Goal: Task Accomplishment & Management: Use online tool/utility

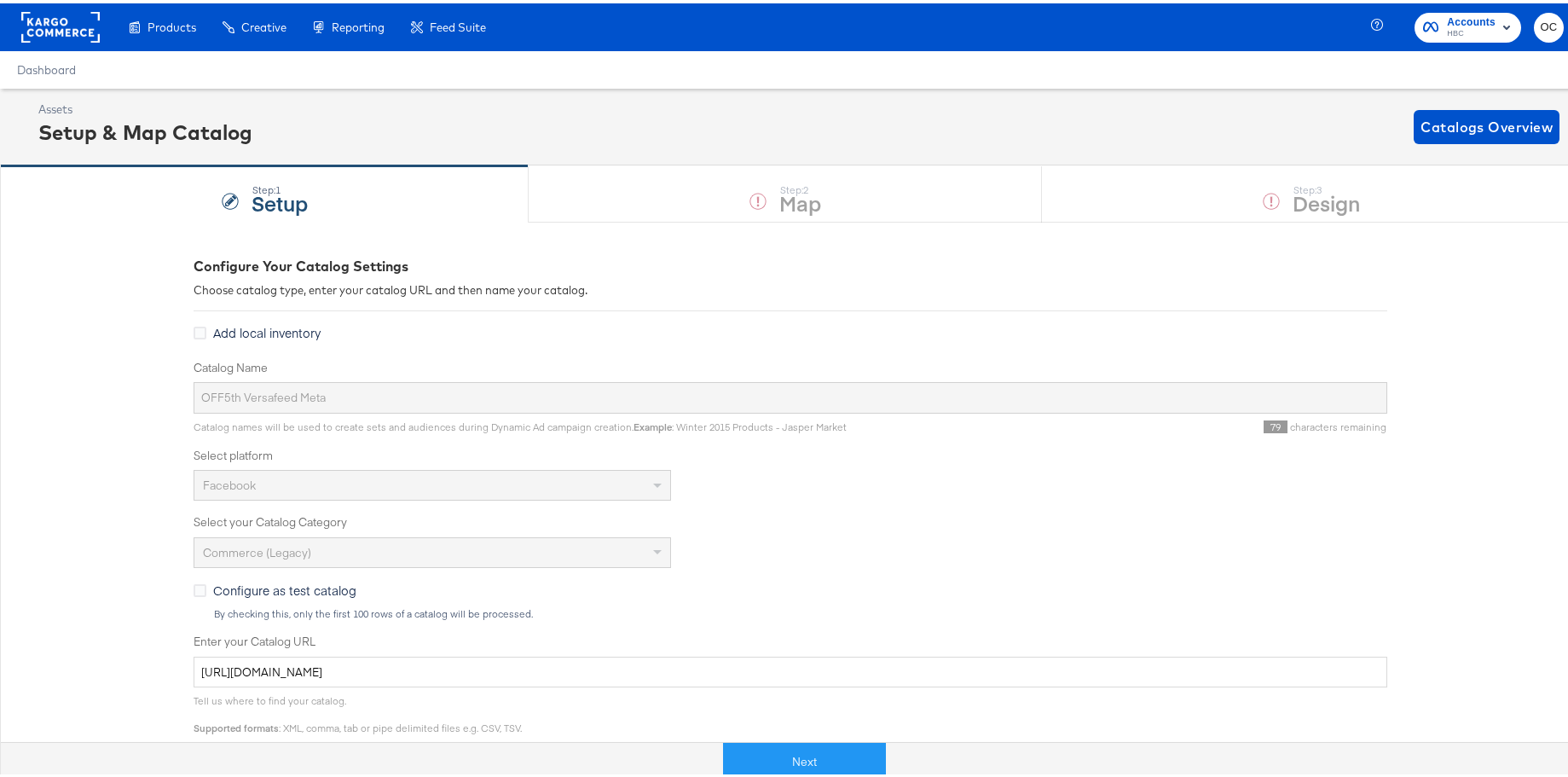
click at [82, 29] on rect at bounding box center [60, 23] width 78 height 30
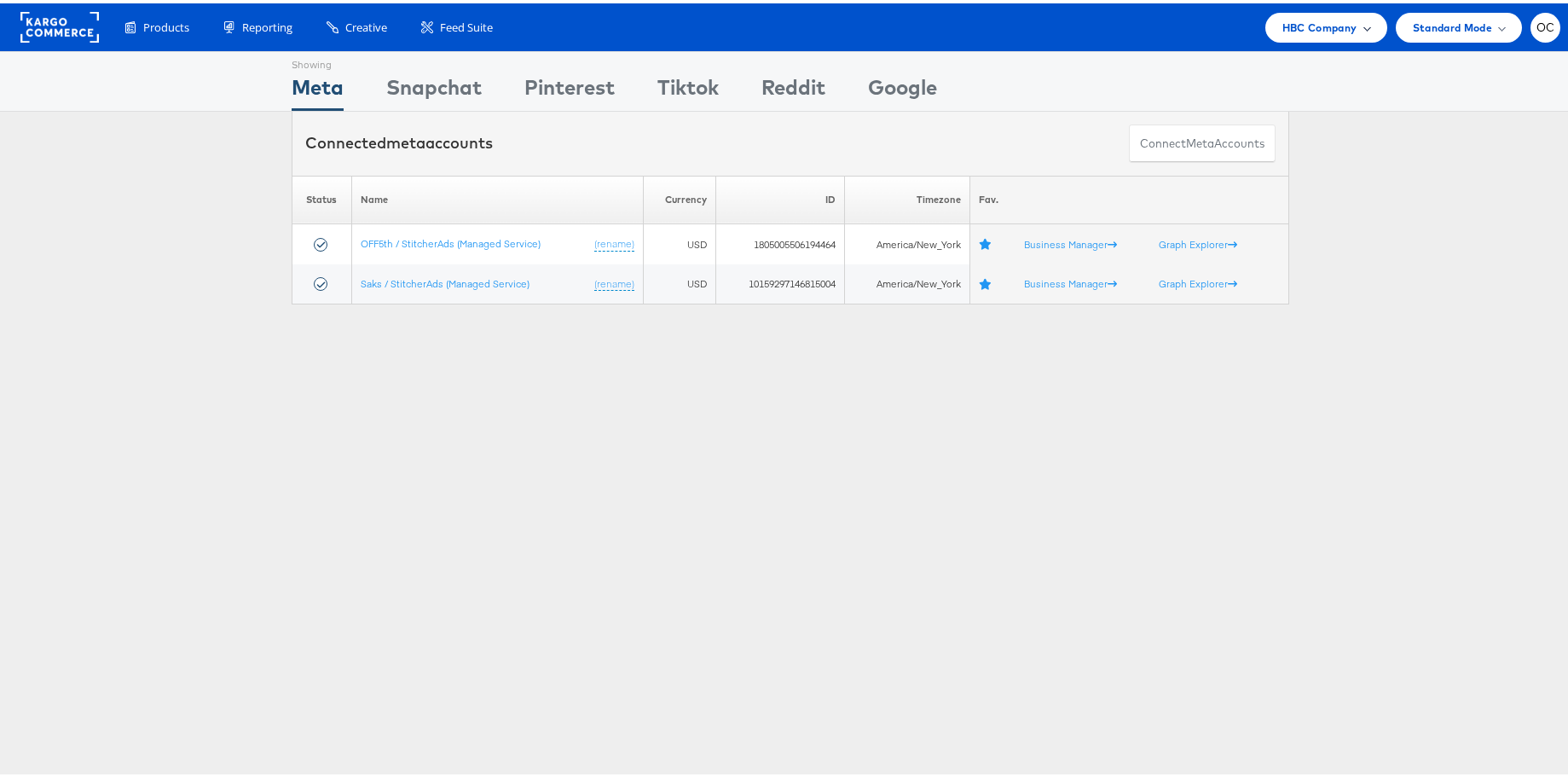
click at [1282, 32] on span "HBC Company" at bounding box center [1319, 24] width 75 height 18
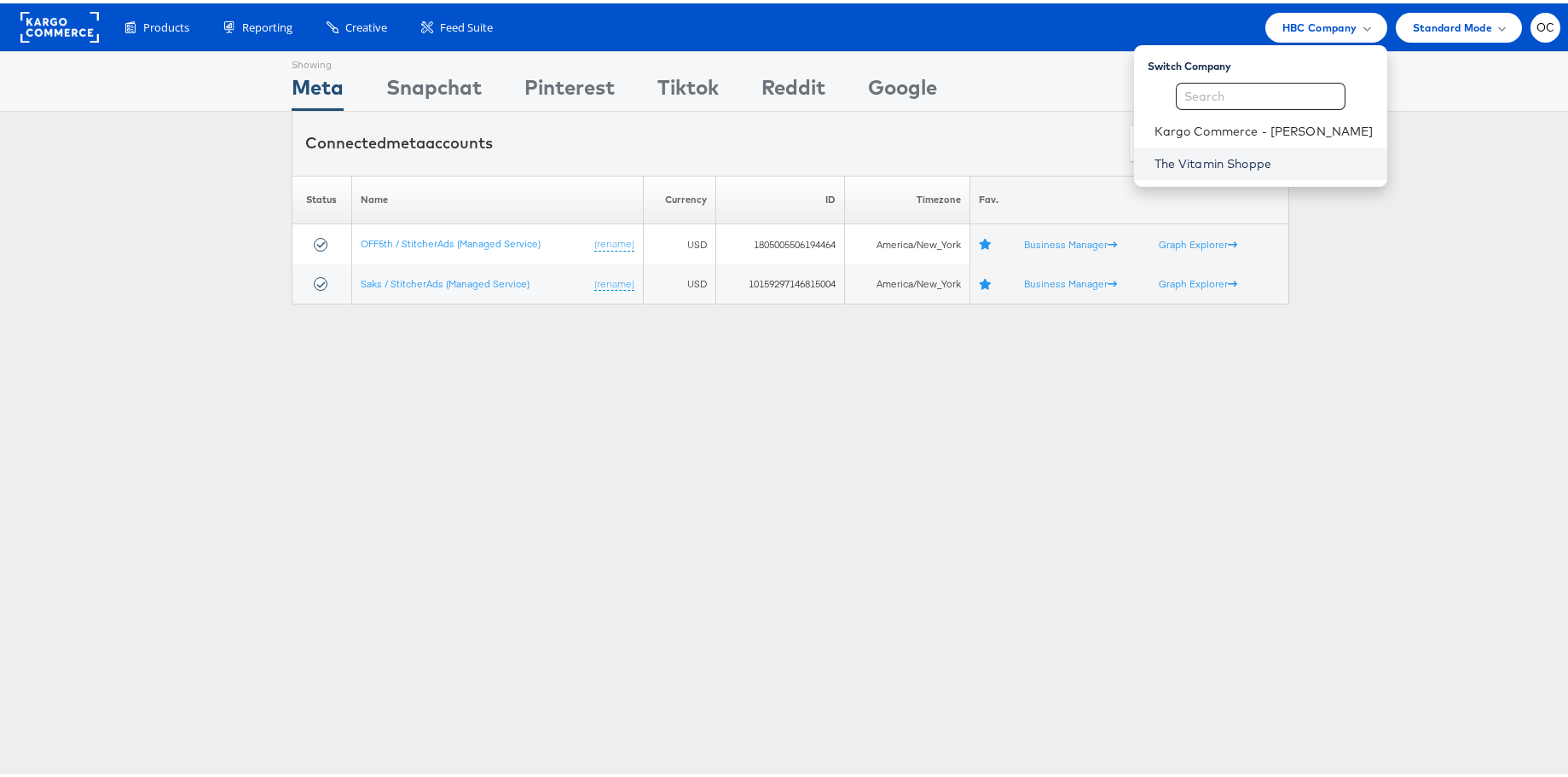
click at [1203, 152] on link "The Vitamin Shoppe" at bounding box center [1265, 161] width 220 height 17
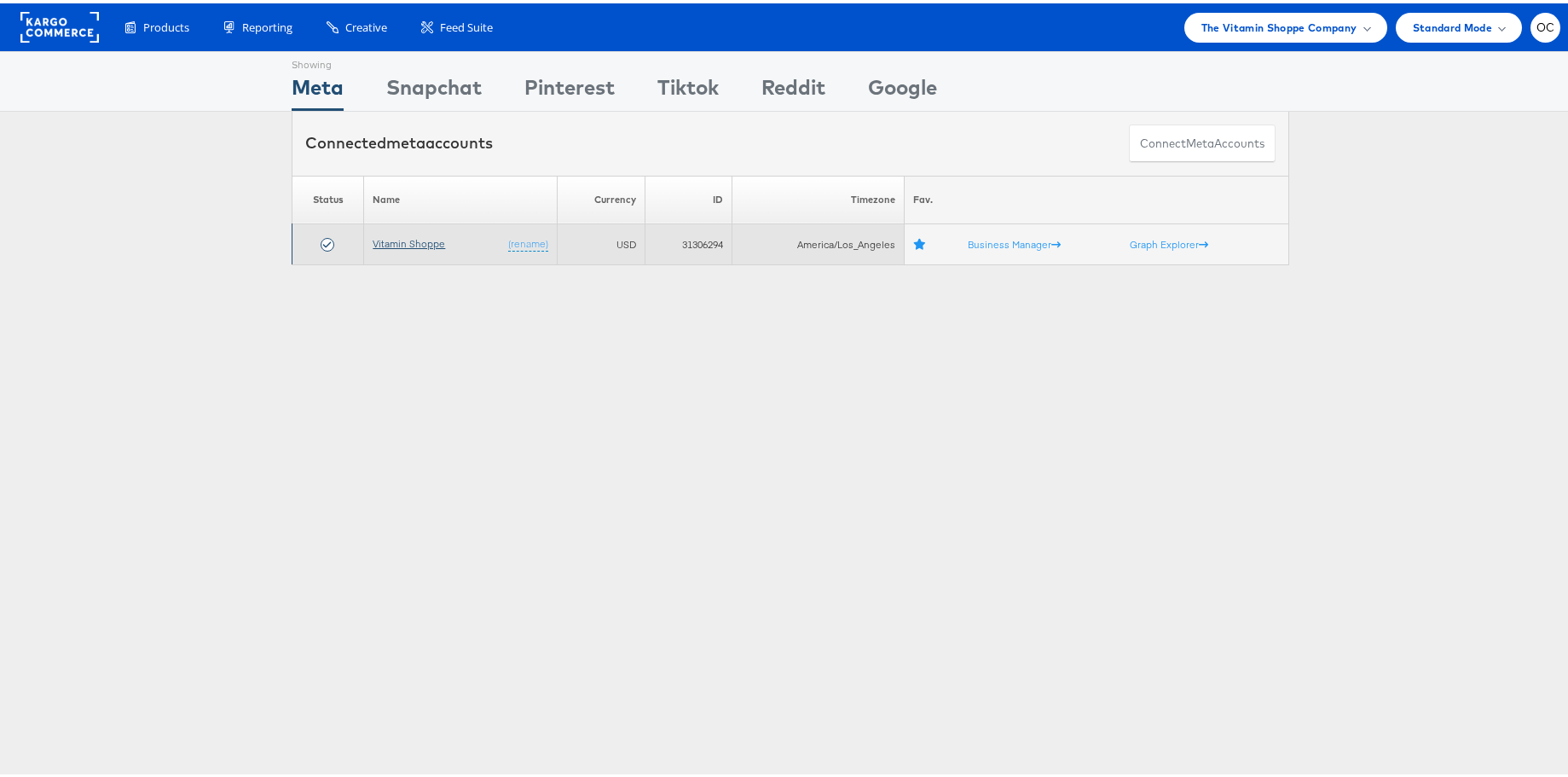
click at [420, 243] on link "Vitamin Shoppe" at bounding box center [409, 240] width 73 height 13
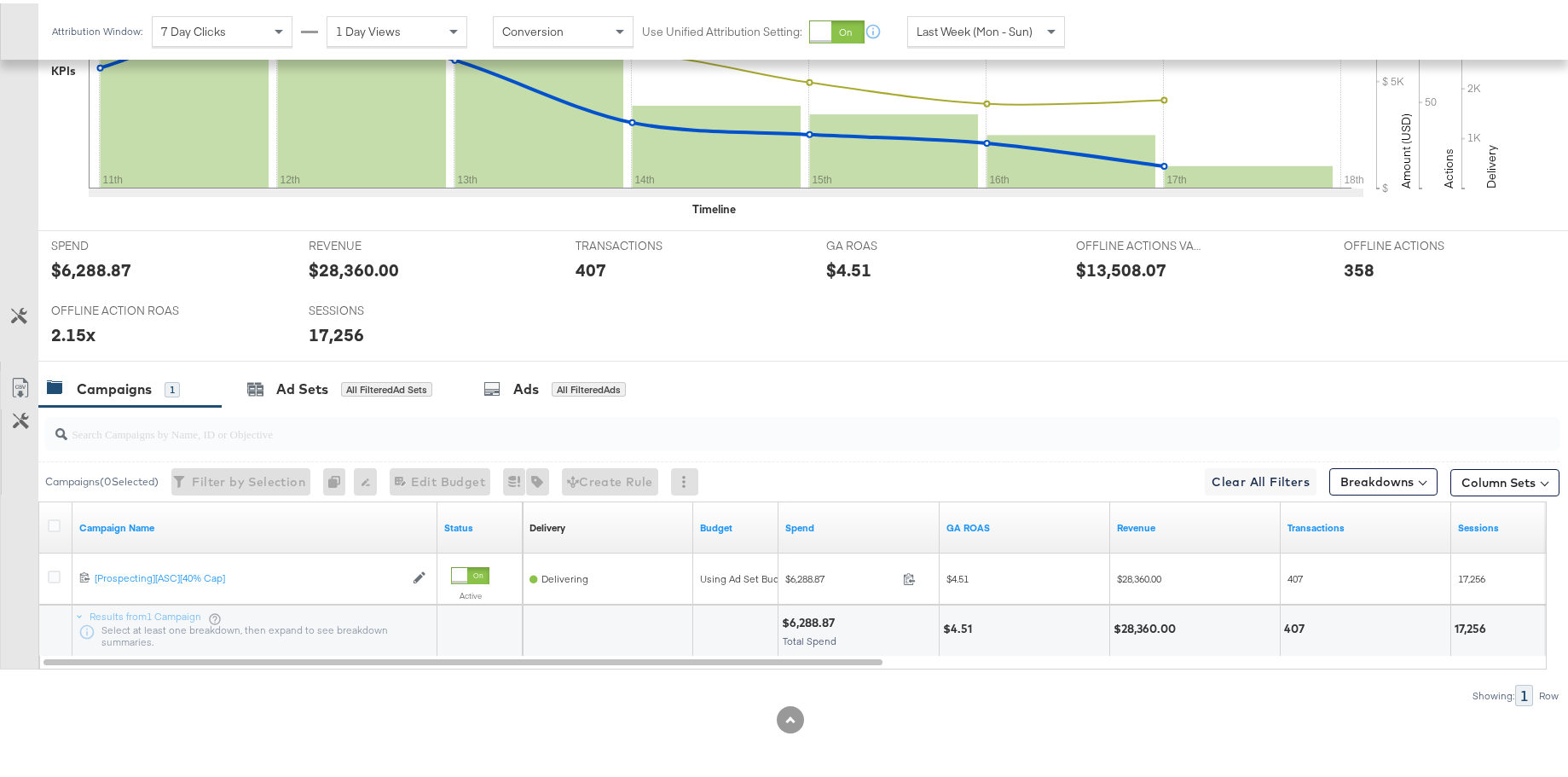
scroll to position [592, 0]
click at [289, 387] on div "Ad Sets" at bounding box center [302, 385] width 52 height 19
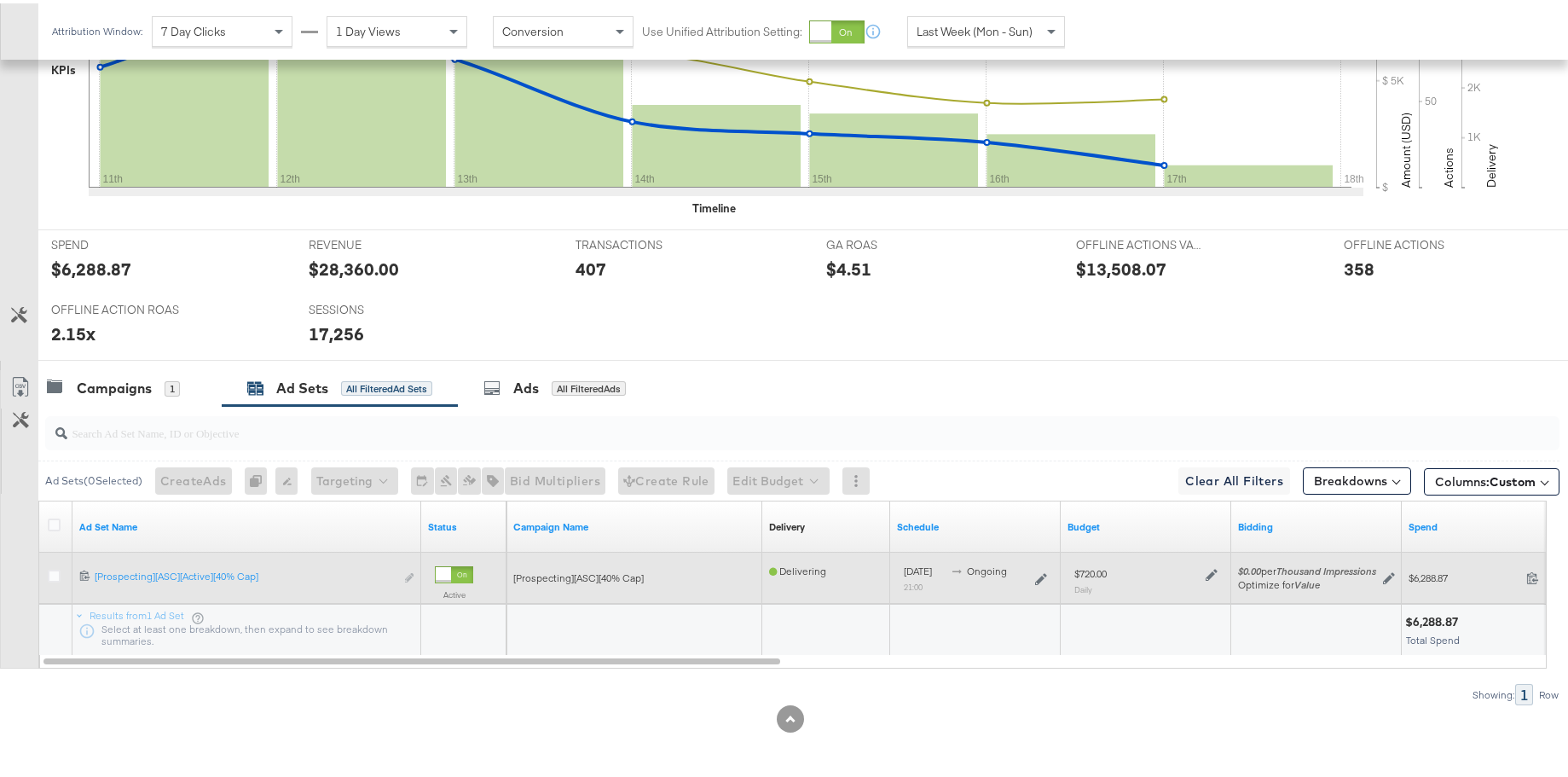
click at [1207, 574] on icon at bounding box center [1211, 571] width 12 height 12
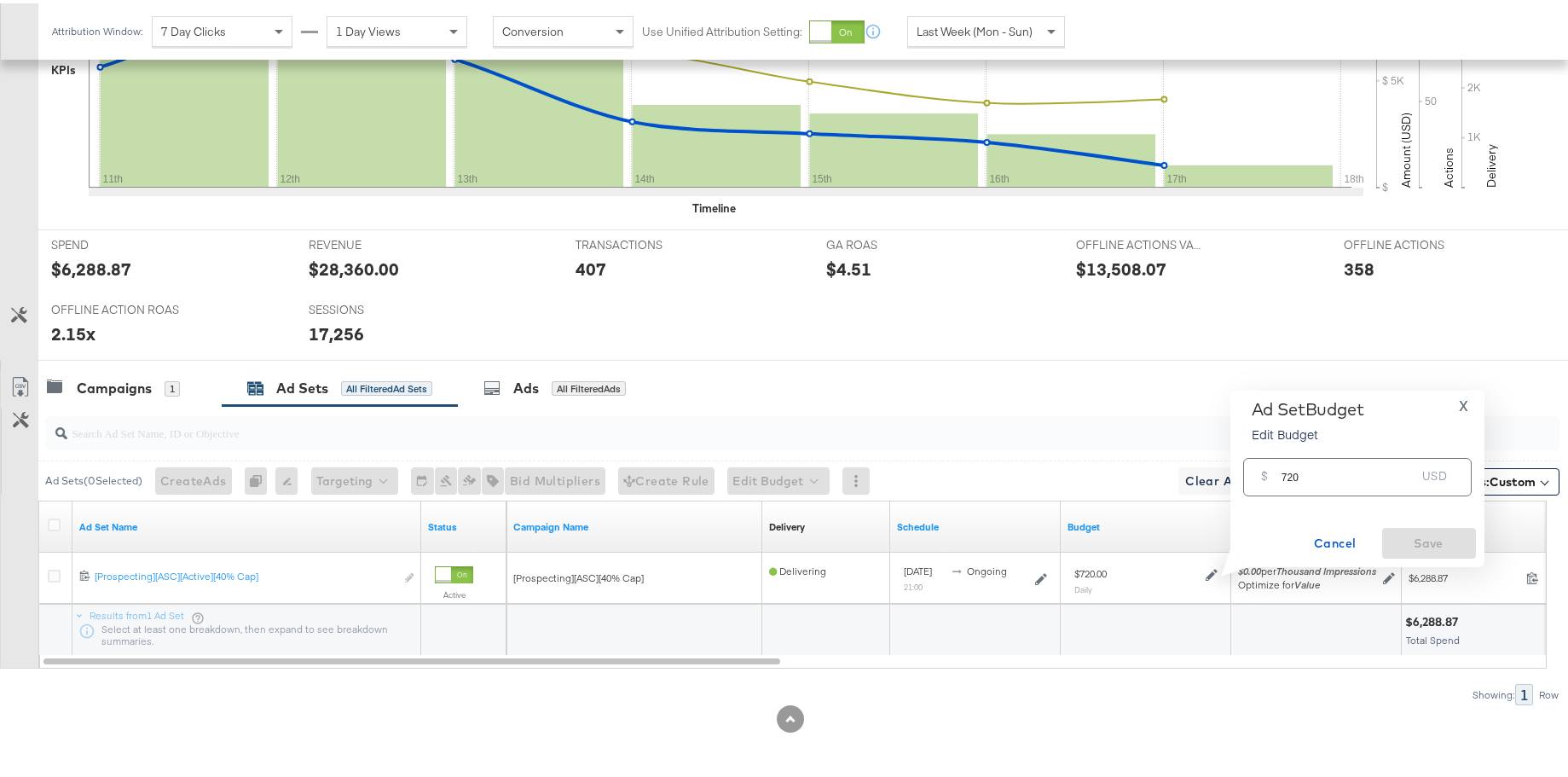
click at [1290, 475] on input "720" at bounding box center [1348, 467] width 135 height 37
type input "750"
click at [1443, 544] on span "Save" at bounding box center [1429, 540] width 80 height 21
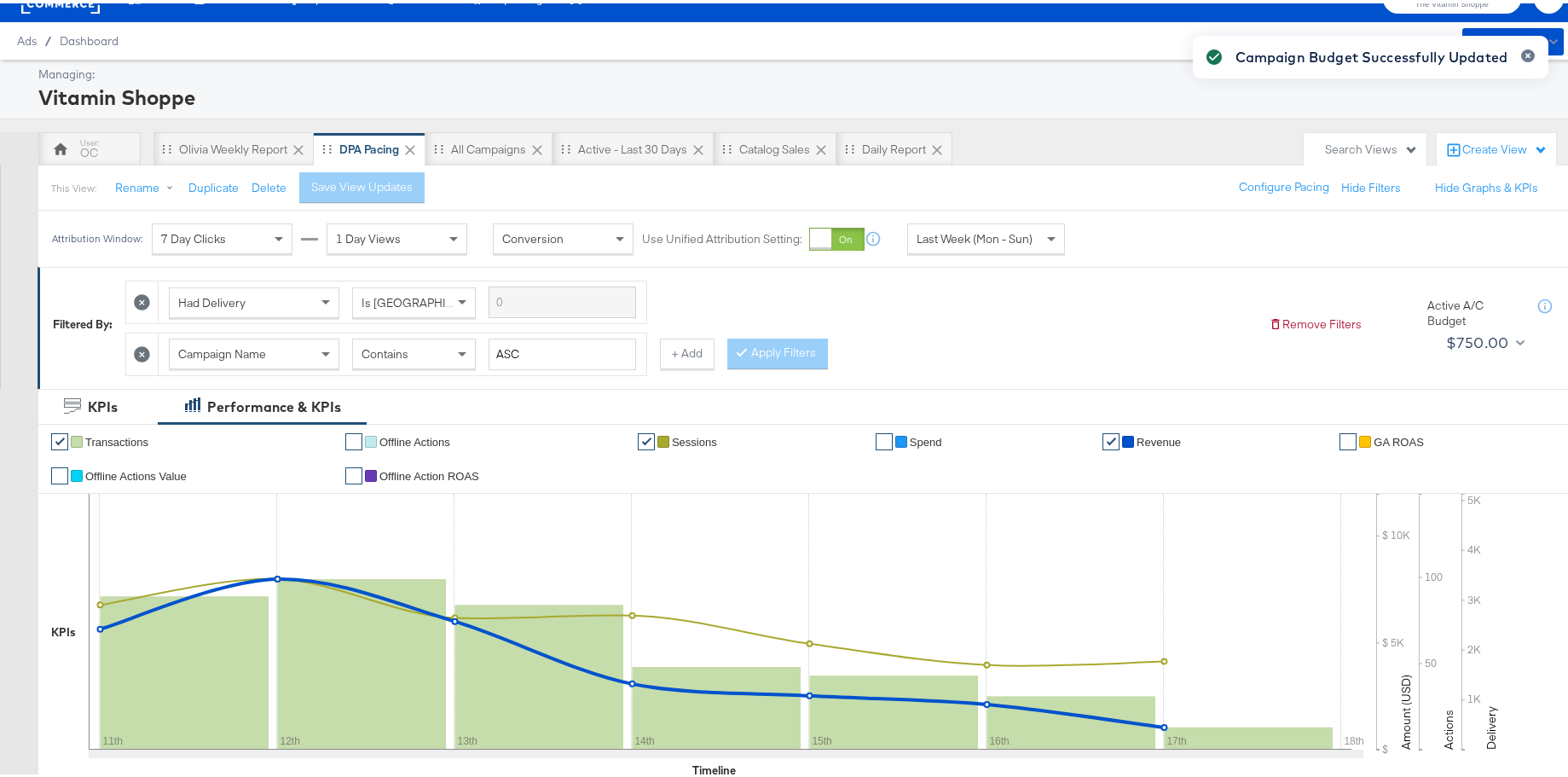
scroll to position [0, 0]
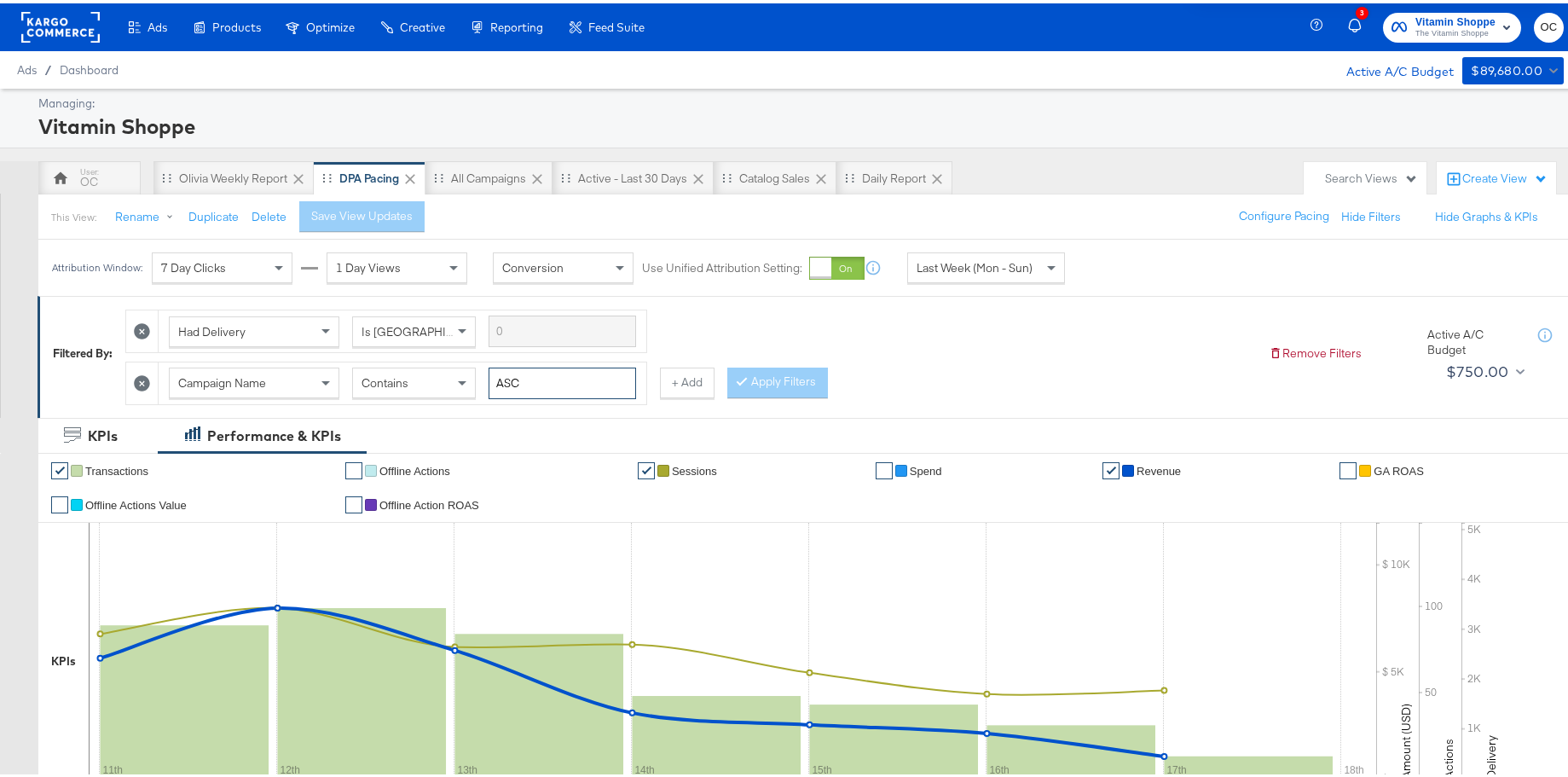
drag, startPoint x: 574, startPoint y: 383, endPoint x: 412, endPoint y: 383, distance: 162.0
click at [412, 383] on div "Campaign Name Contains ASC" at bounding box center [402, 380] width 468 height 31
click at [795, 361] on div "Had Delivery Is Greater Than Campaign Name Contains creatine + Add Apply Filters" at bounding box center [690, 350] width 1130 height 103
click at [794, 369] on button "Apply Filters" at bounding box center [777, 379] width 101 height 30
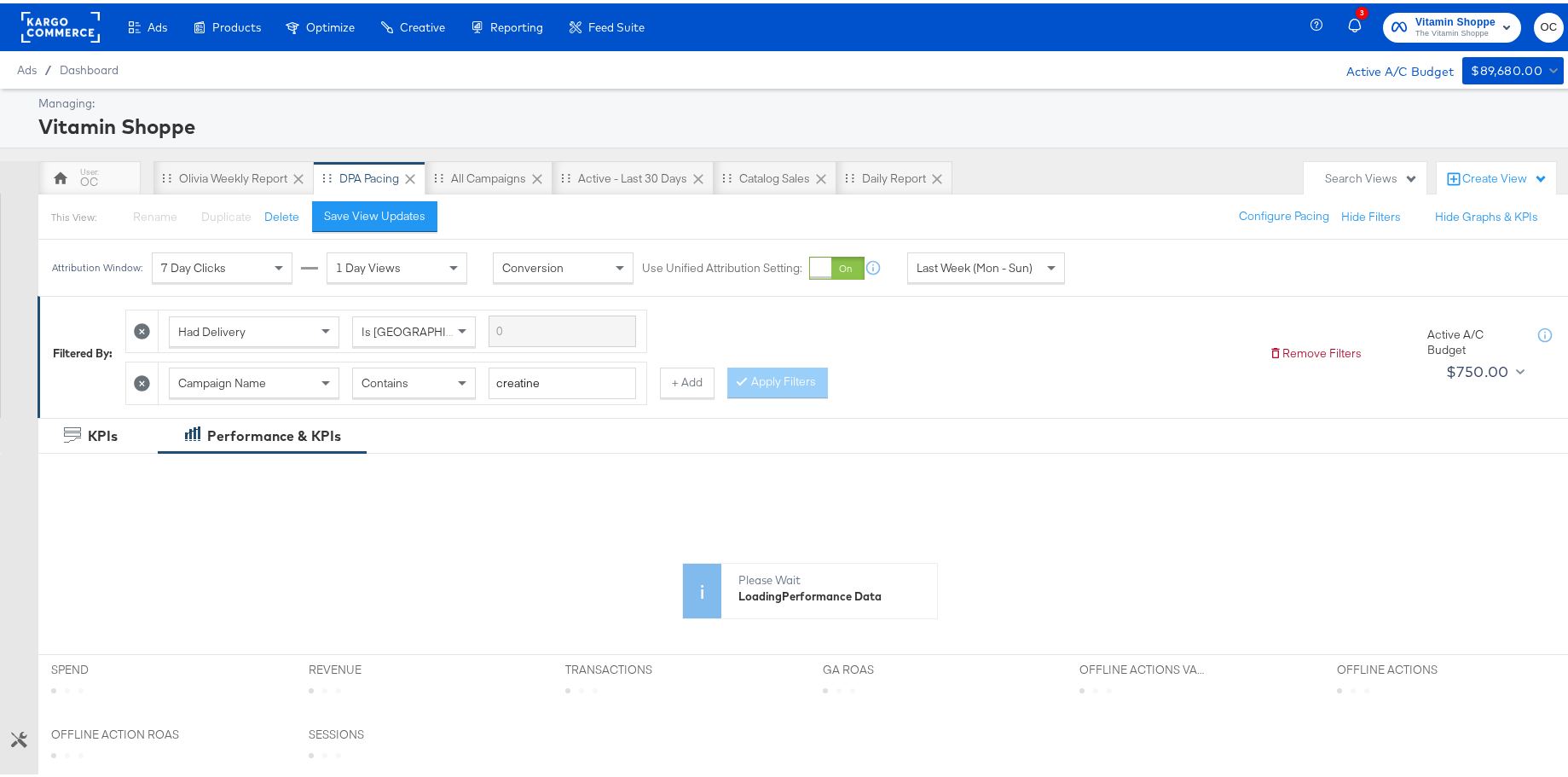
click at [997, 271] on span "Last Week (Mon - Sun)" at bounding box center [975, 264] width 116 height 16
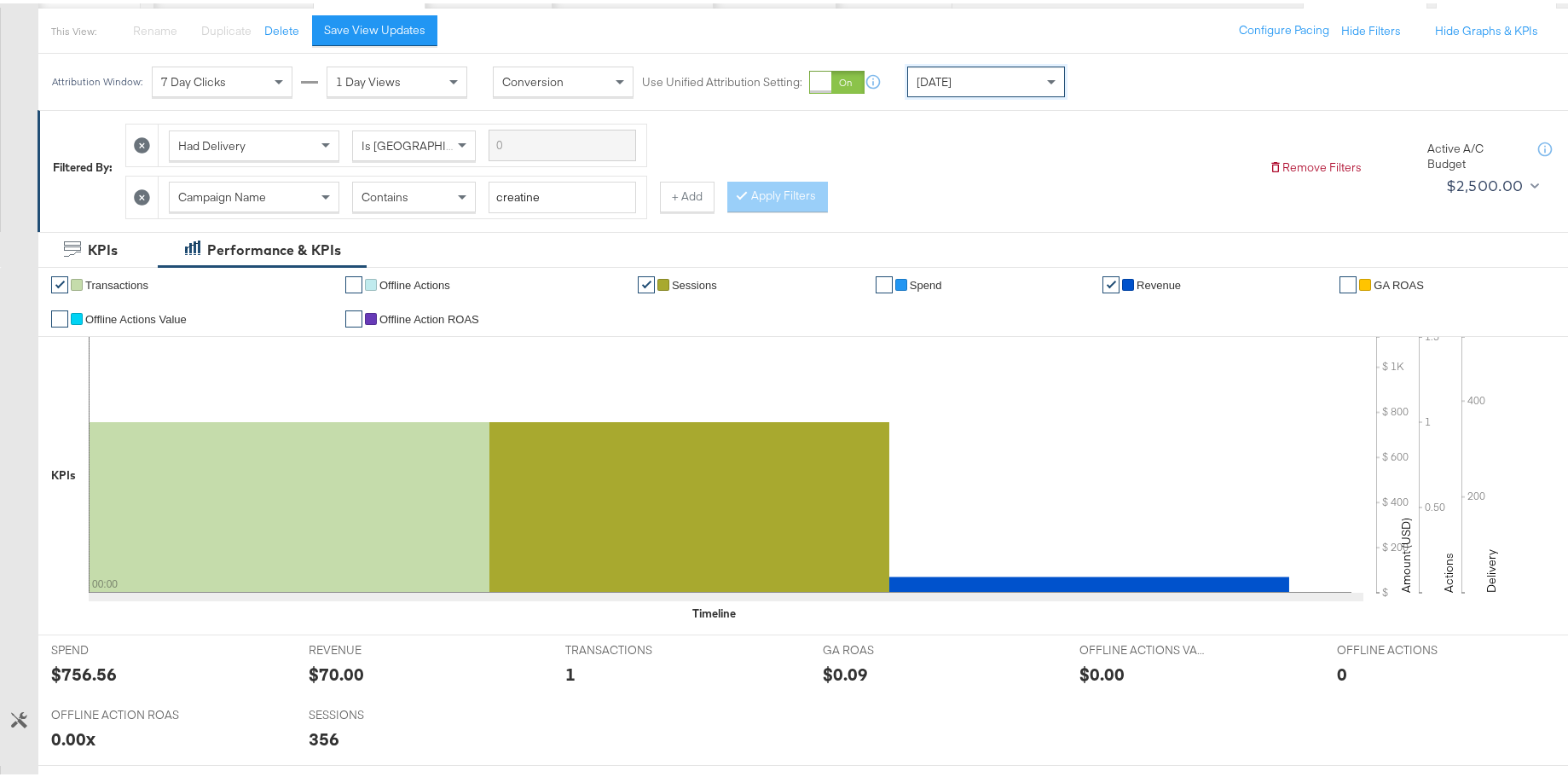
scroll to position [130, 0]
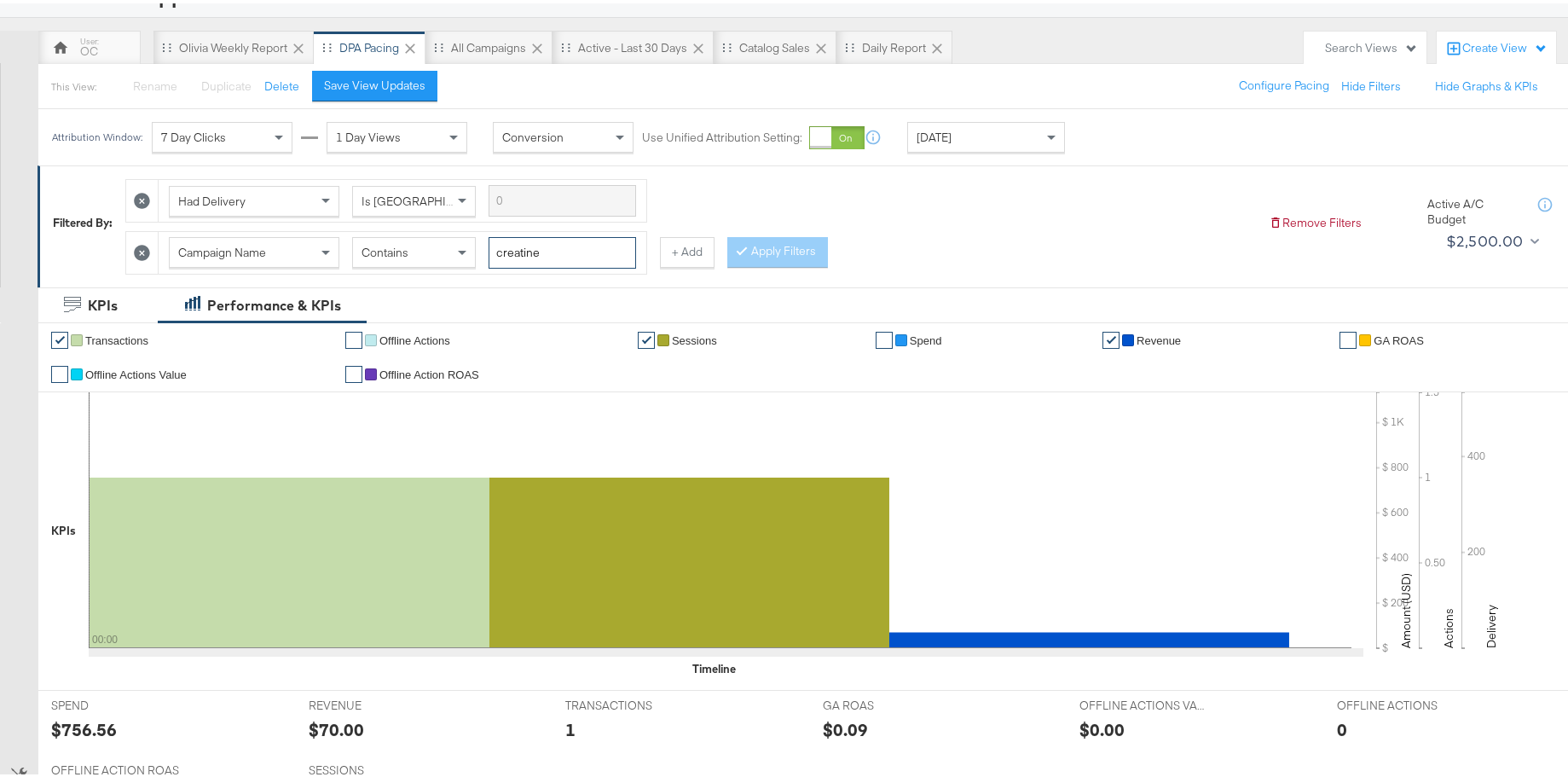
drag, startPoint x: 541, startPoint y: 250, endPoint x: 410, endPoint y: 243, distance: 131.2
click at [410, 243] on div "Campaign Name Contains creatine" at bounding box center [402, 249] width 468 height 31
type input "d1"
click at [802, 260] on button "Apply Filters" at bounding box center [777, 248] width 101 height 30
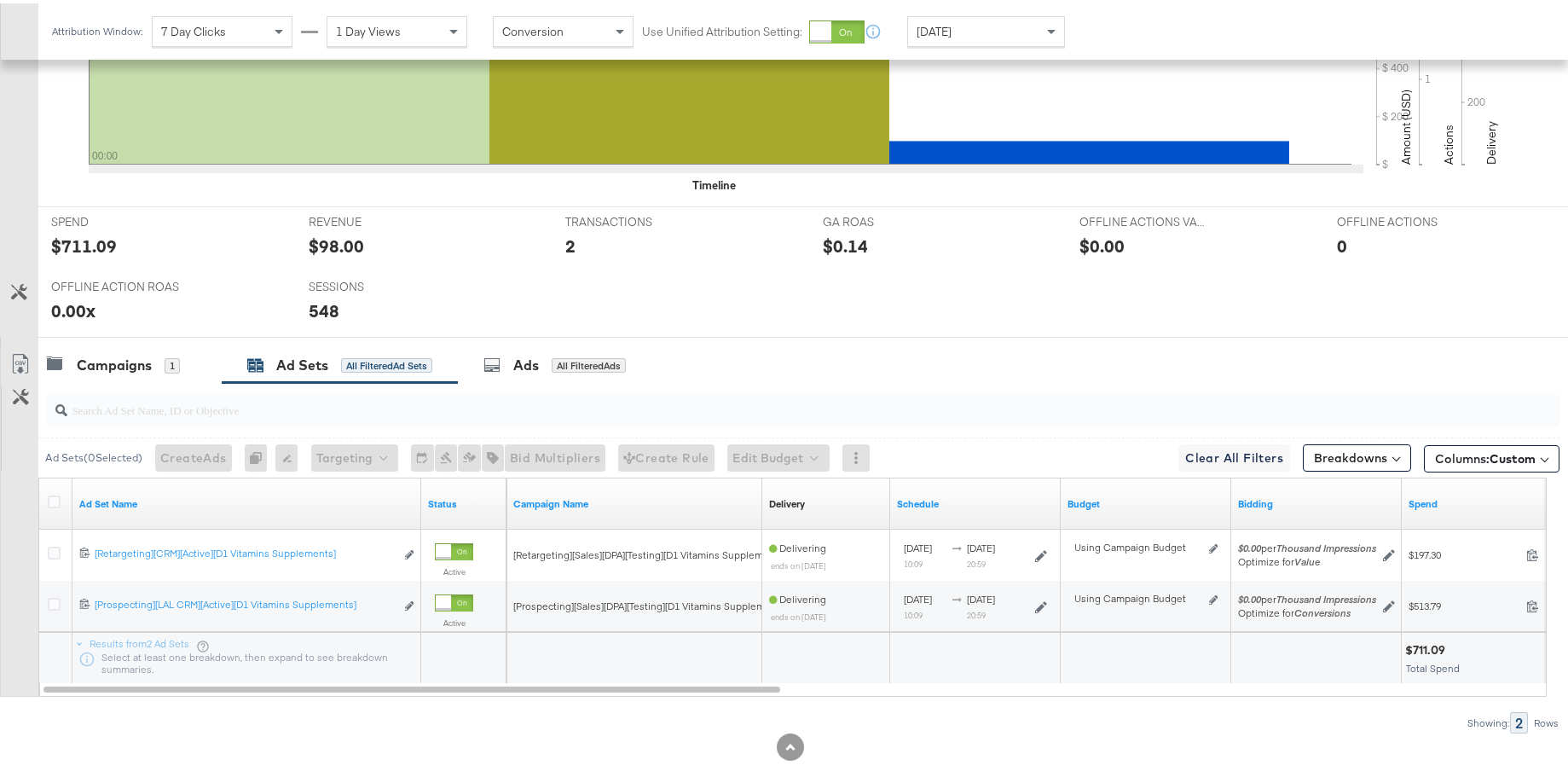
scroll to position [642, 0]
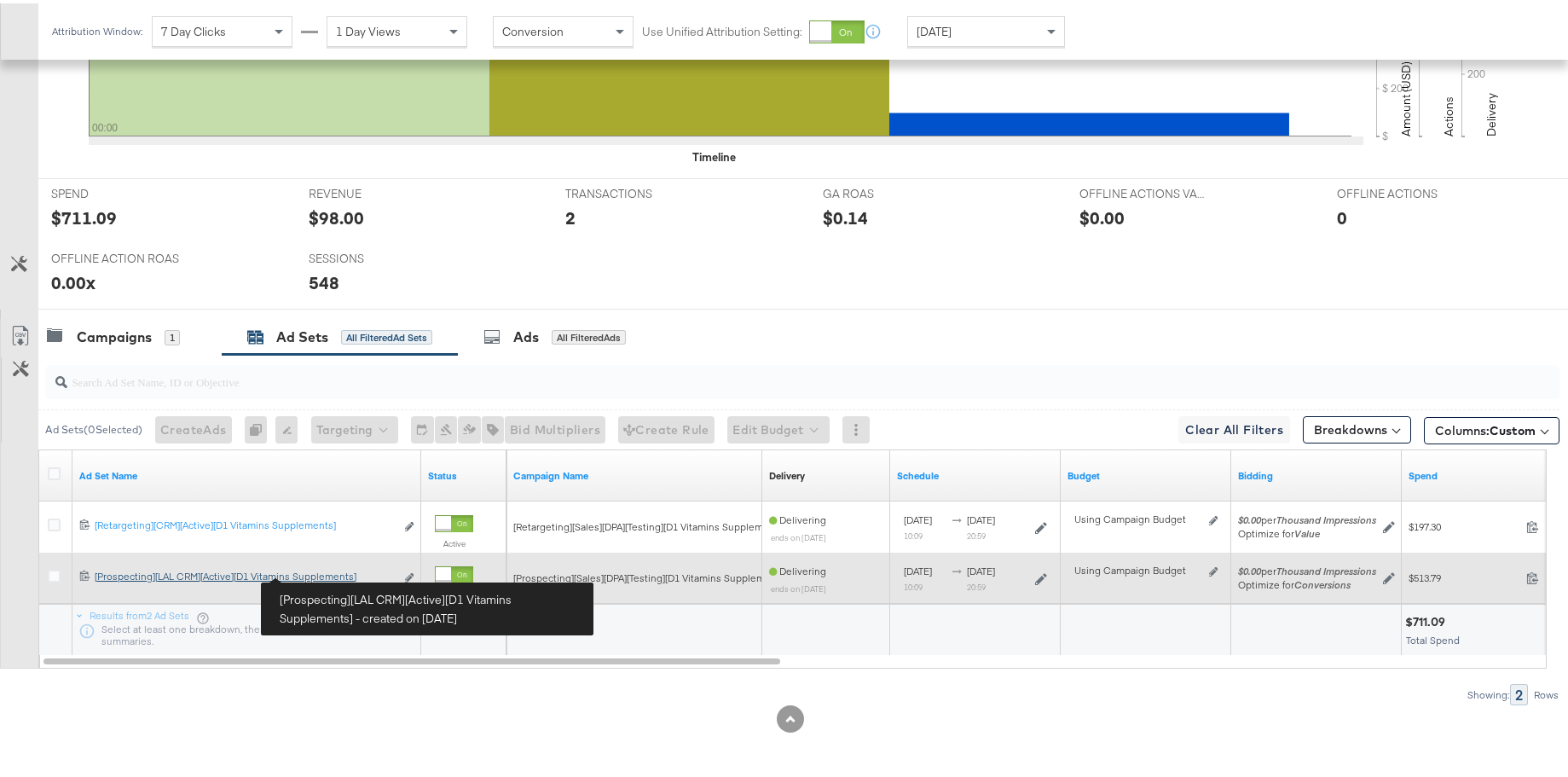
click at [325, 571] on div "[Prospecting][LAL CRM][Active][D1 Vitamins Supplements] [Prospecting][LAL CRM][…" at bounding box center [244, 573] width 300 height 14
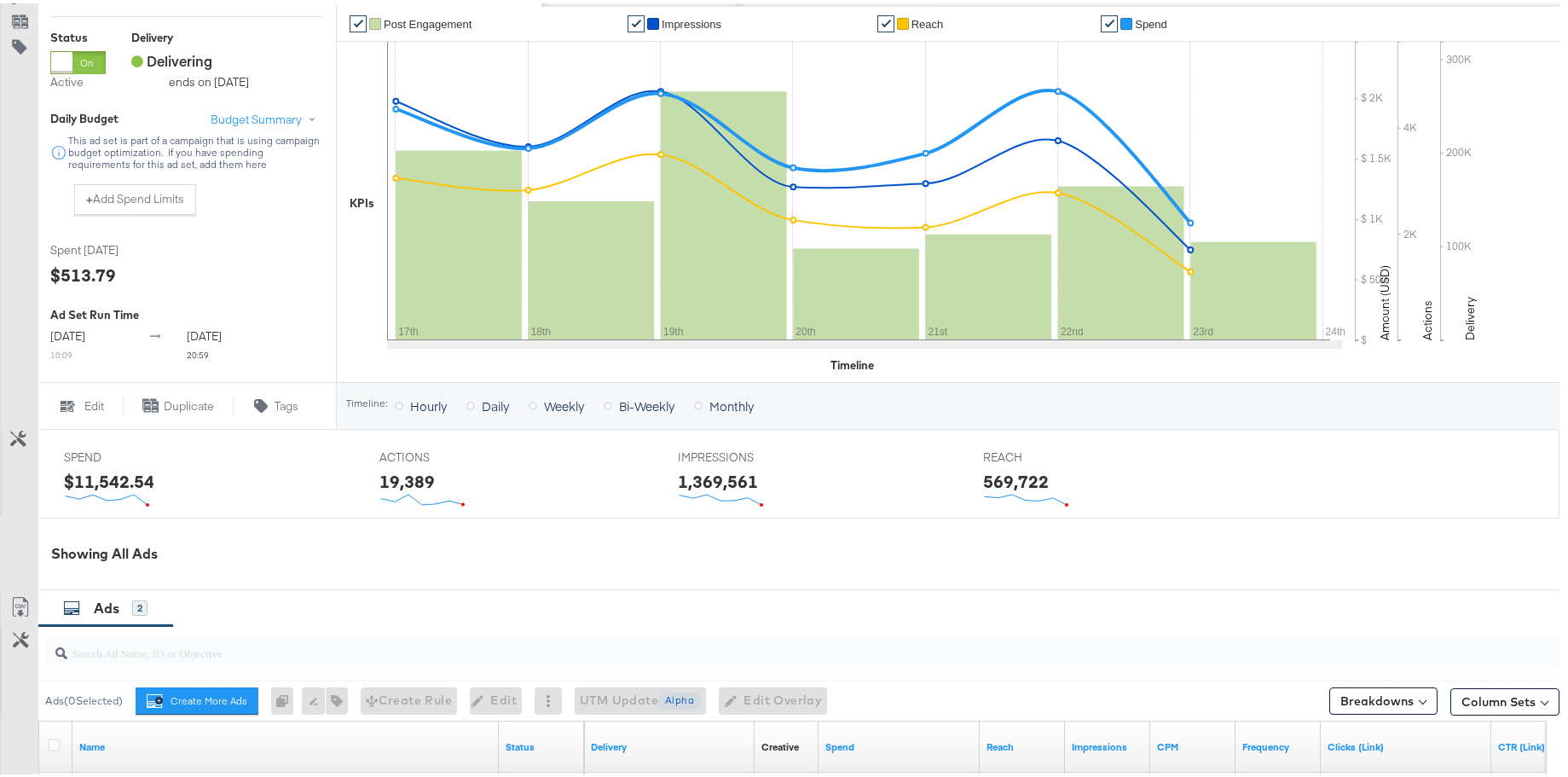
scroll to position [677, 0]
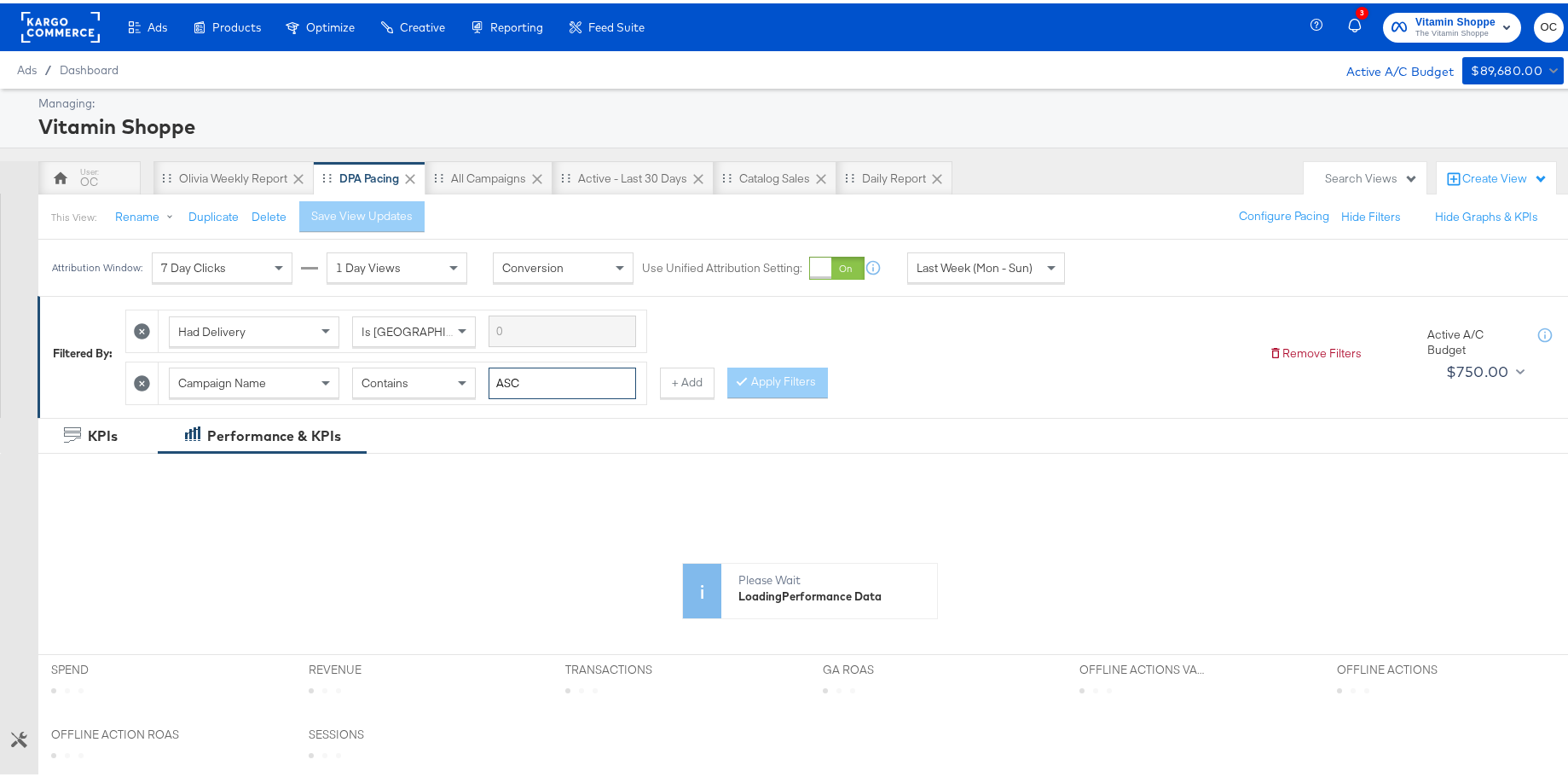
drag, startPoint x: 529, startPoint y: 377, endPoint x: 482, endPoint y: 378, distance: 47.0
click at [482, 378] on div "Campaign Name Contains ASC" at bounding box center [402, 380] width 468 height 31
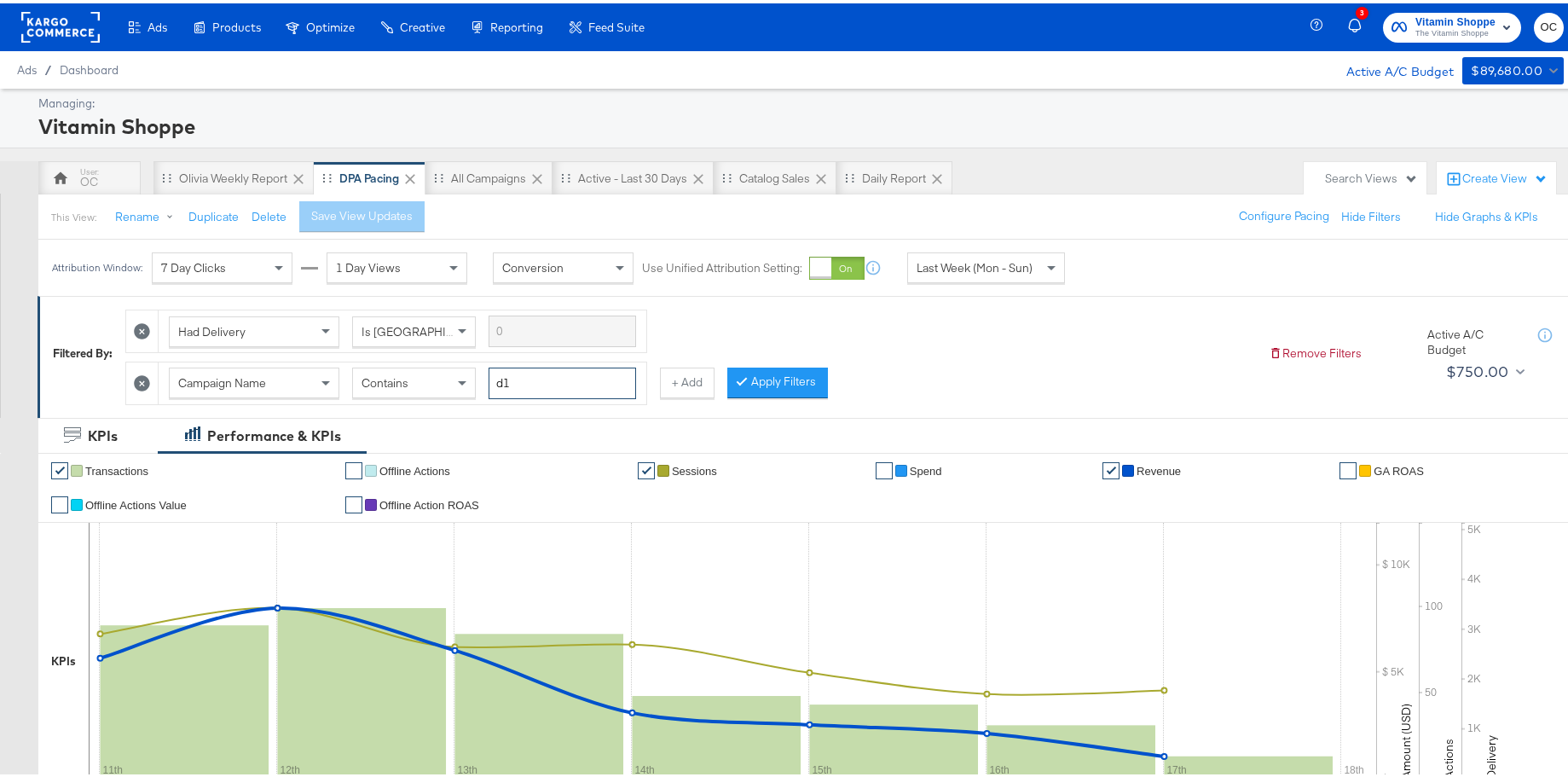
type input "d1"
click at [813, 383] on button "Apply Filters" at bounding box center [777, 379] width 101 height 30
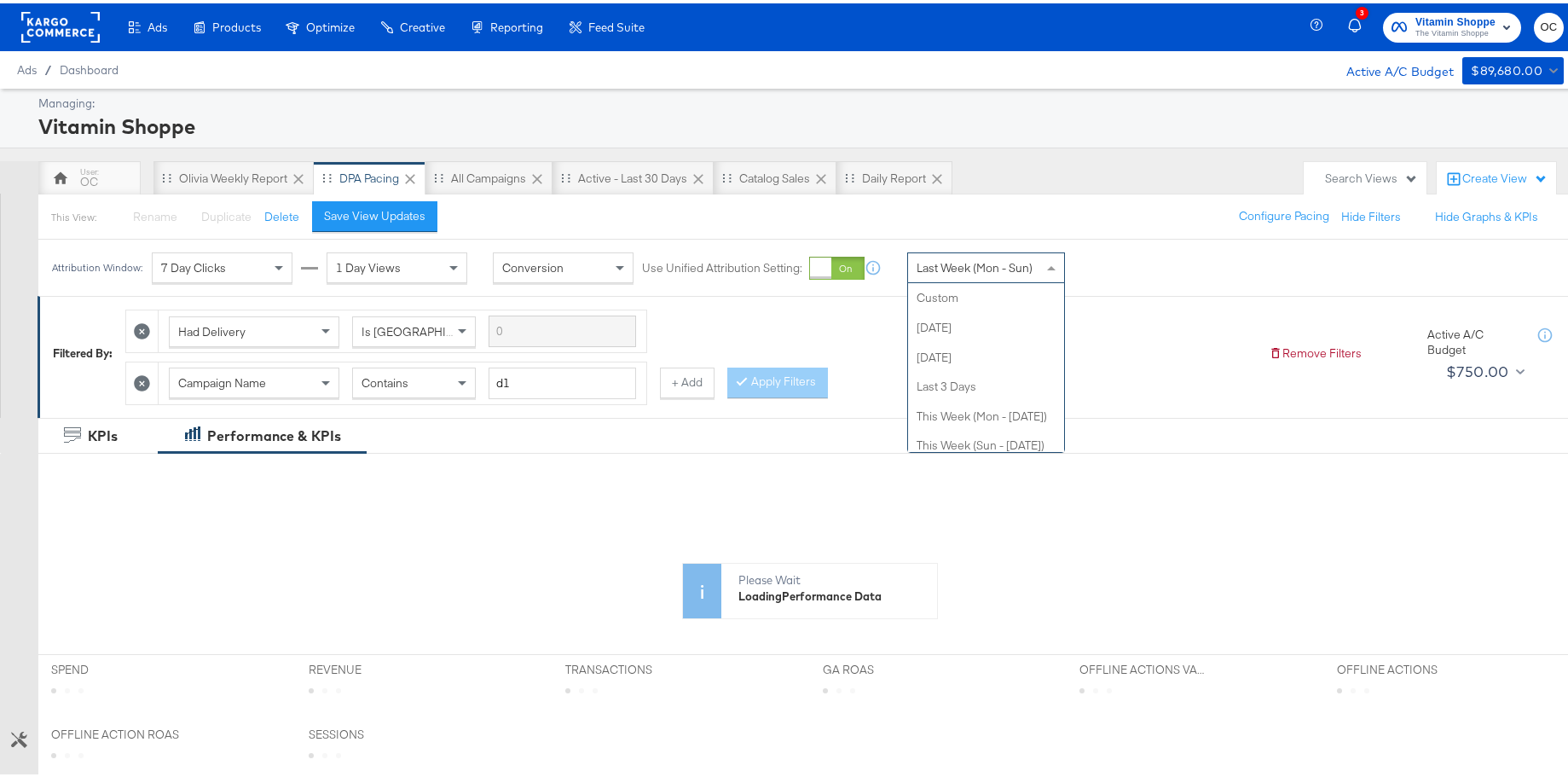
click at [964, 274] on div "Last Week (Mon - Sun)" at bounding box center [985, 264] width 156 height 29
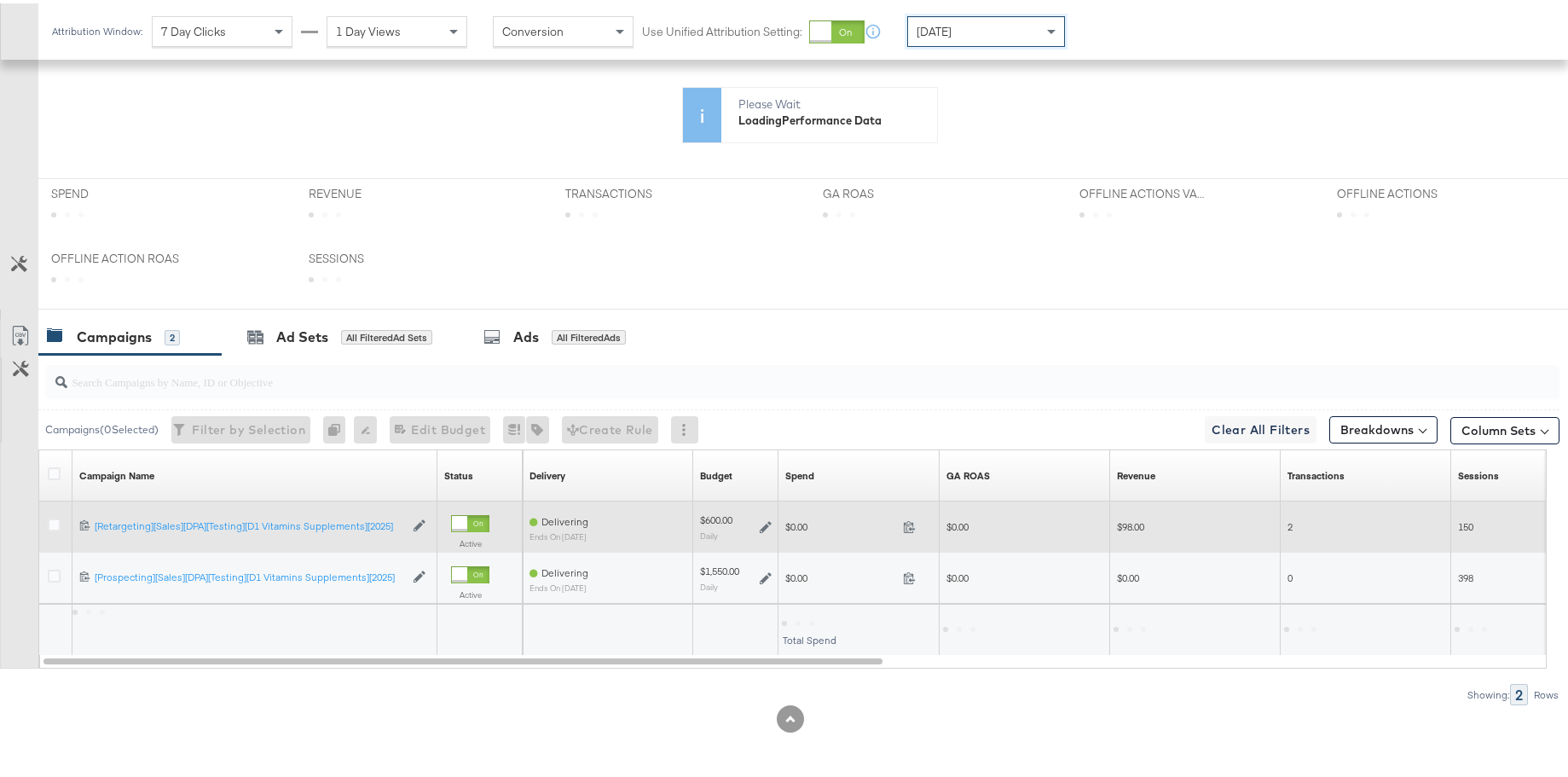
scroll to position [642, 0]
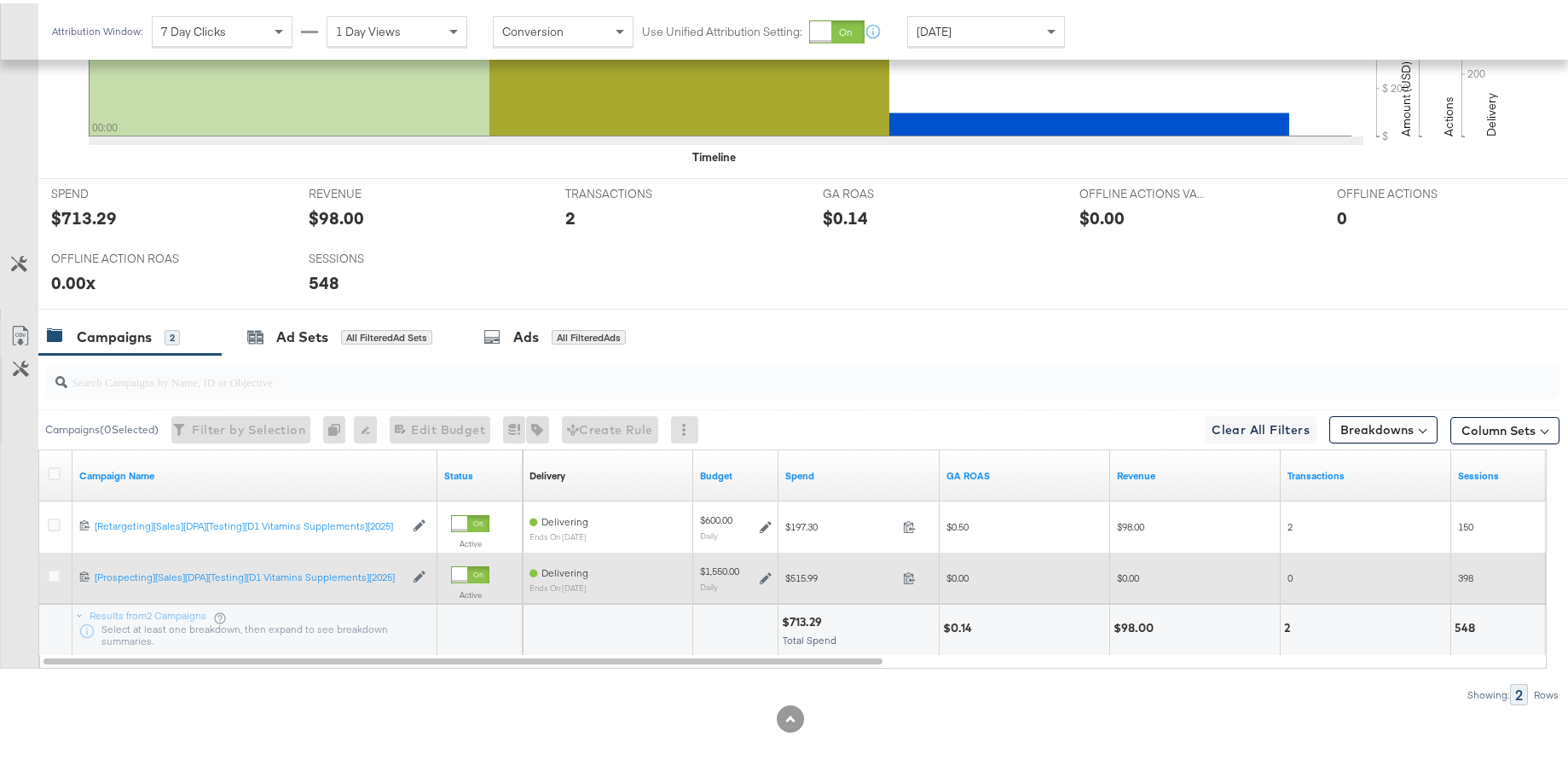
click at [761, 576] on icon at bounding box center [766, 575] width 12 height 12
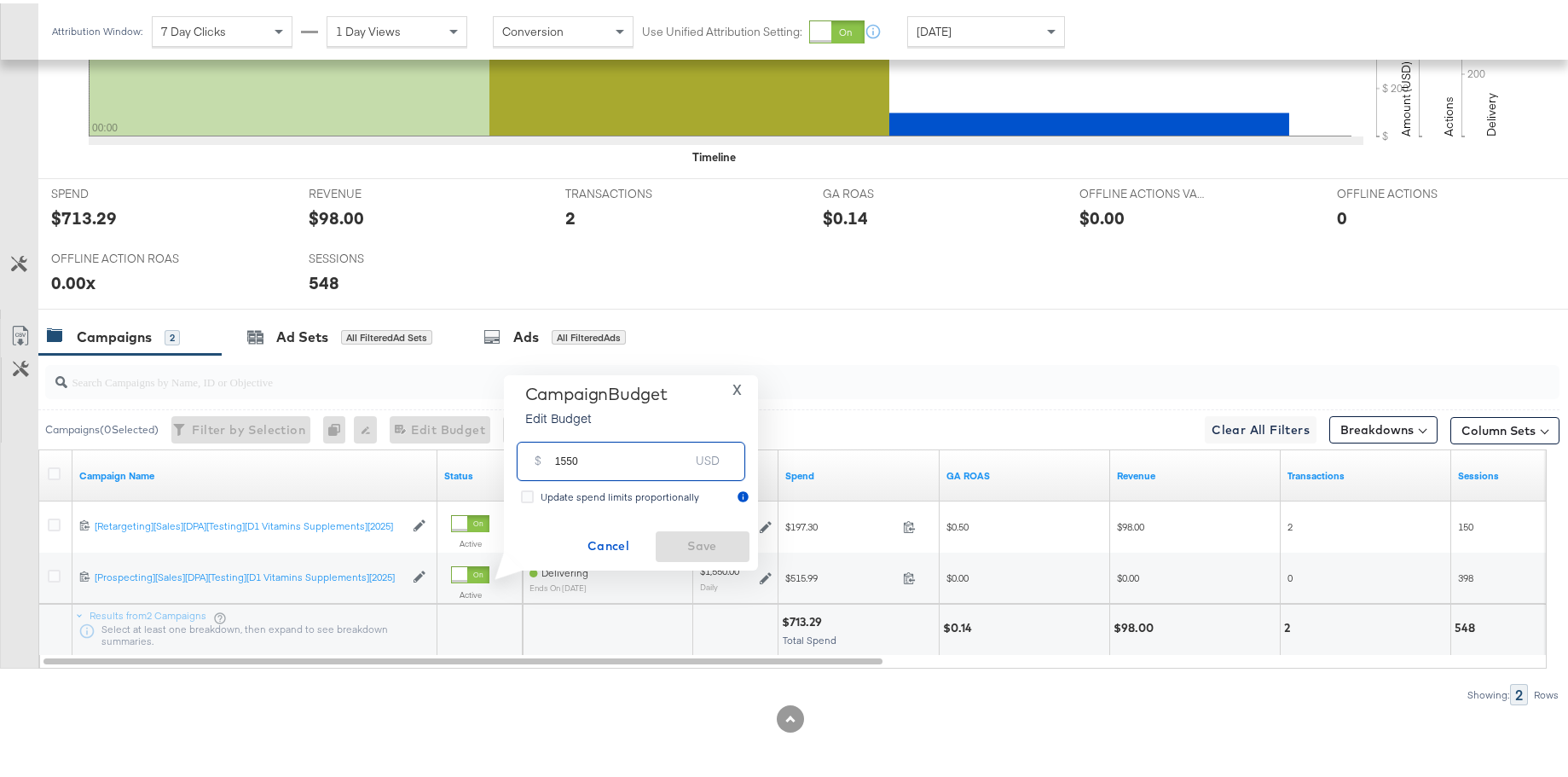
drag, startPoint x: 559, startPoint y: 458, endPoint x: 596, endPoint y: 459, distance: 37.0
click at [596, 459] on input "1550" at bounding box center [623, 451] width 135 height 37
type input "1300"
click at [733, 555] on button "Save" at bounding box center [703, 543] width 94 height 30
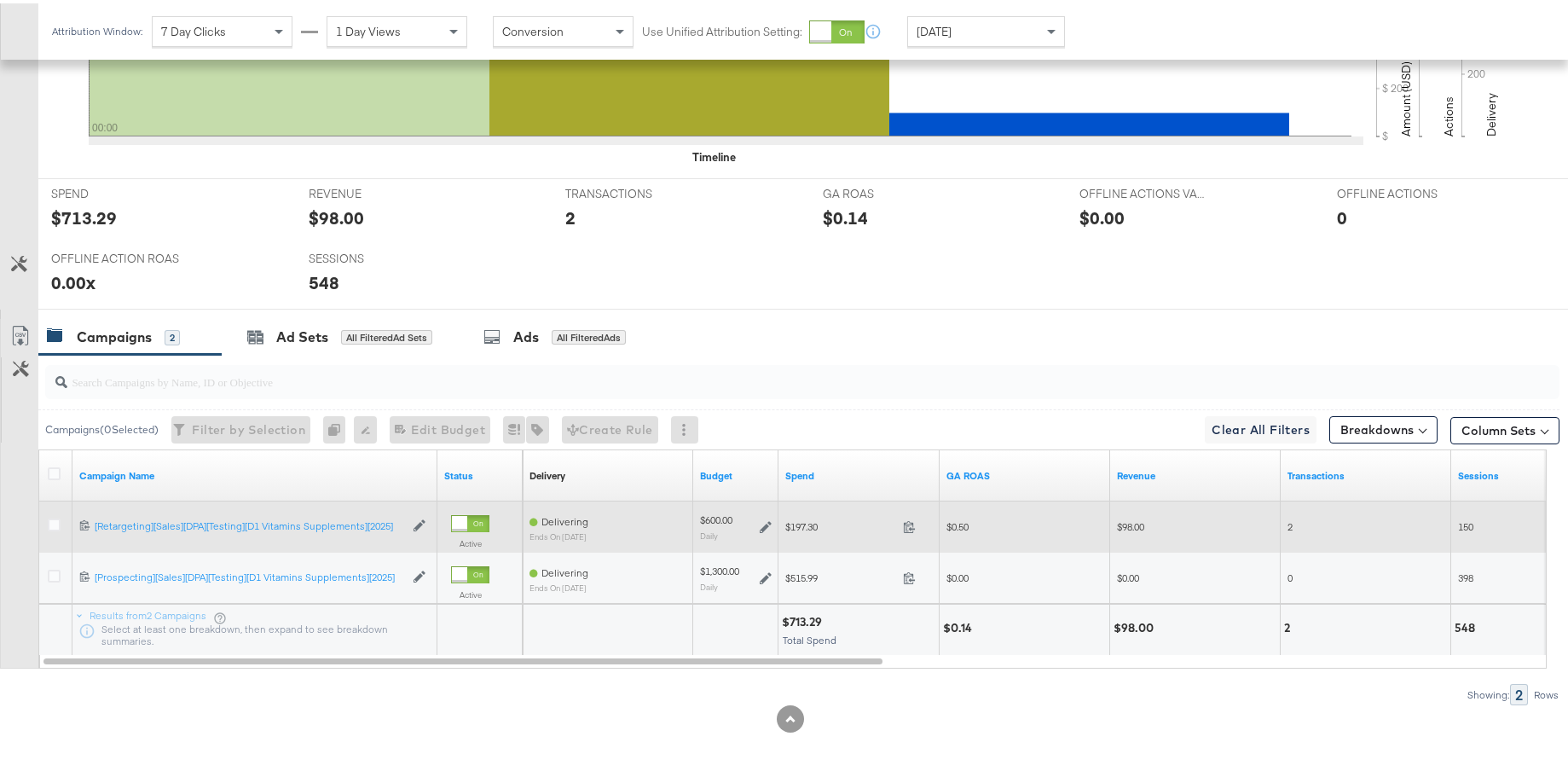
click at [766, 530] on div "$600.00 Daily" at bounding box center [736, 523] width 72 height 27
click at [767, 525] on icon at bounding box center [766, 523] width 12 height 12
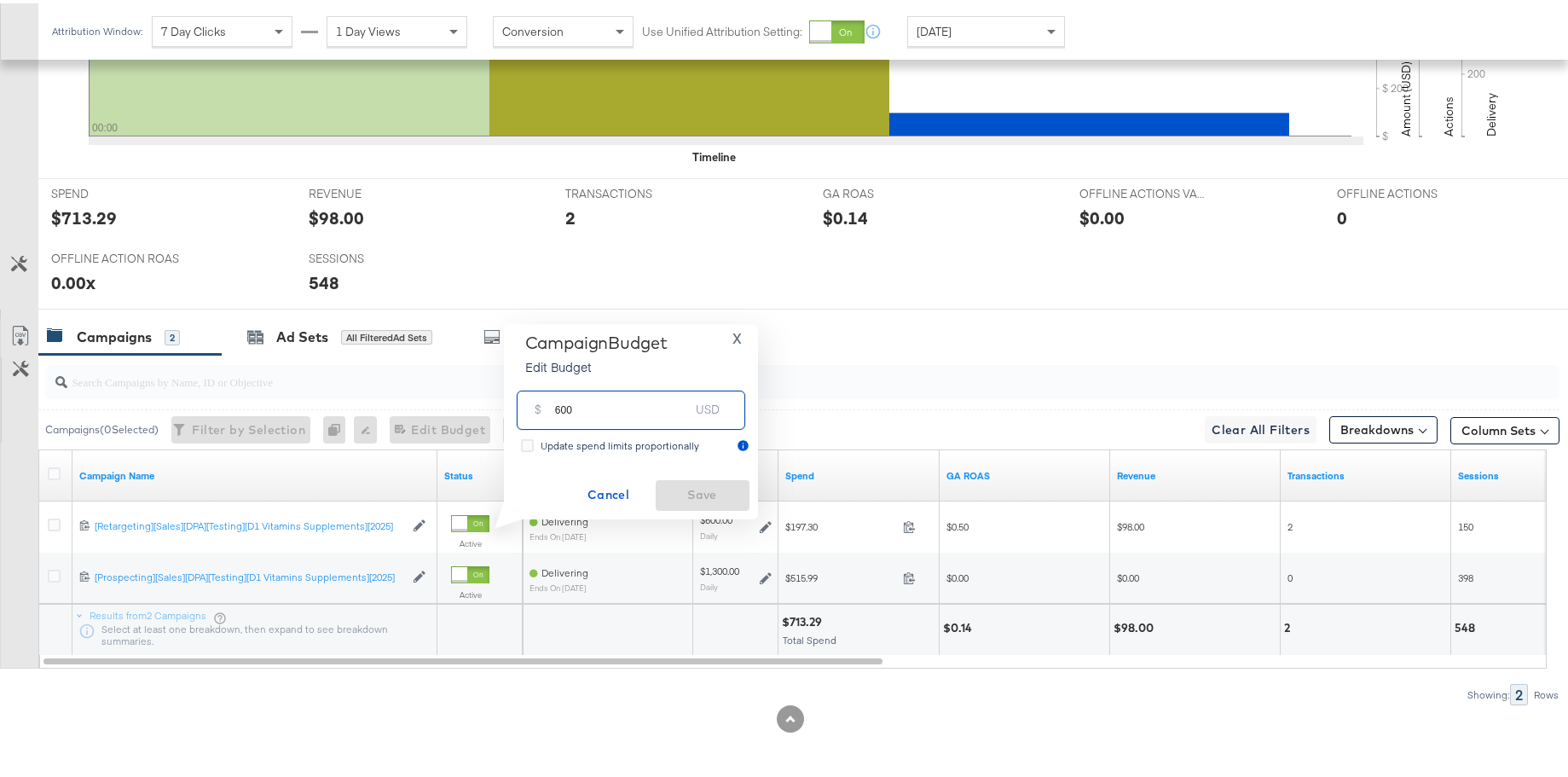
drag, startPoint x: 576, startPoint y: 406, endPoint x: 521, endPoint y: 412, distance: 55.3
click at [521, 412] on div "$ 600 USD" at bounding box center [631, 407] width 229 height 39
type input "450"
click at [679, 495] on span "Save" at bounding box center [702, 491] width 80 height 21
